Goal: Find specific page/section: Find specific page/section

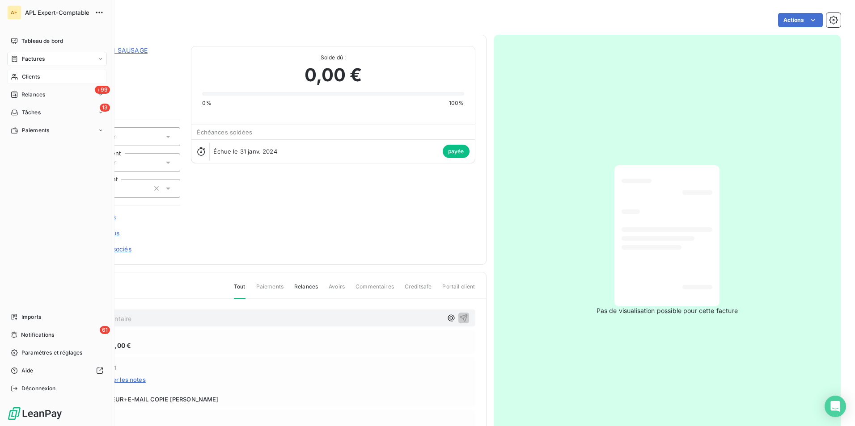
click at [25, 74] on span "Clients" at bounding box center [31, 77] width 18 height 8
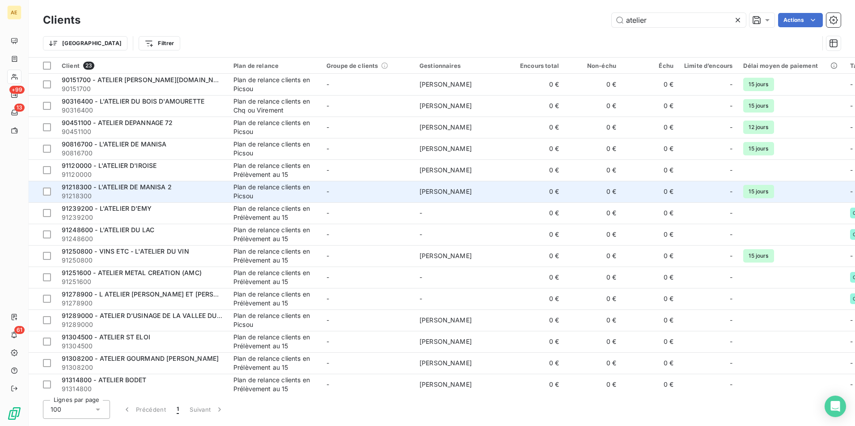
type input "atelier"
click at [248, 191] on div "Plan de relance clients en Picsou" at bounding box center [274, 192] width 82 height 18
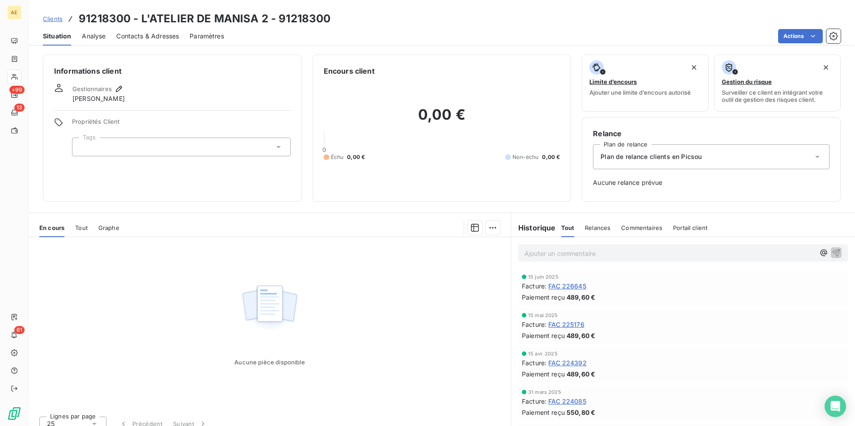
click at [126, 37] on span "Contacts & Adresses" at bounding box center [147, 36] width 63 height 9
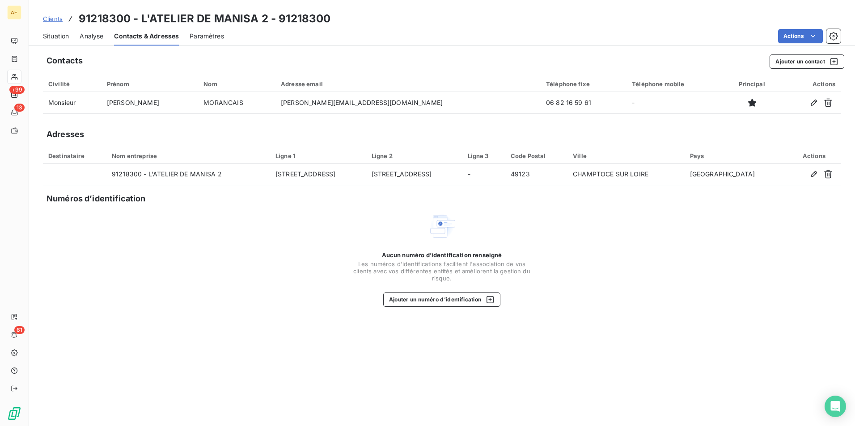
click at [219, 38] on span "Paramètres" at bounding box center [207, 36] width 34 height 9
